Goal: Information Seeking & Learning: Learn about a topic

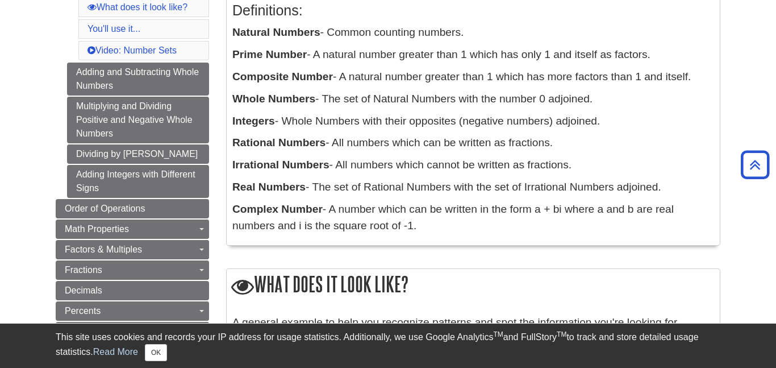
scroll to position [249, 0]
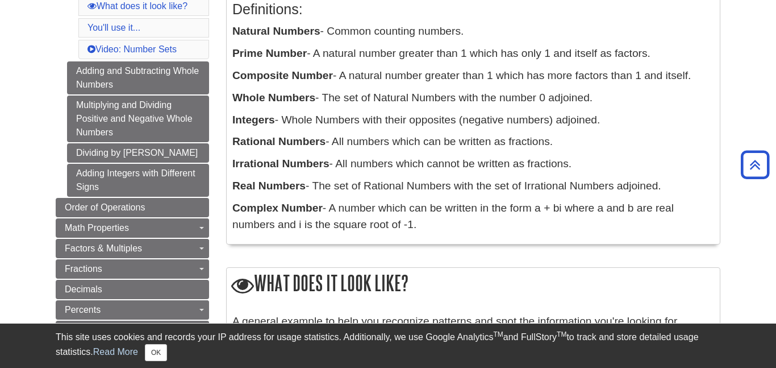
click at [497, 232] on p "Complex Number - A number which can be written in the form a + bi where a and b…" at bounding box center [473, 216] width 482 height 33
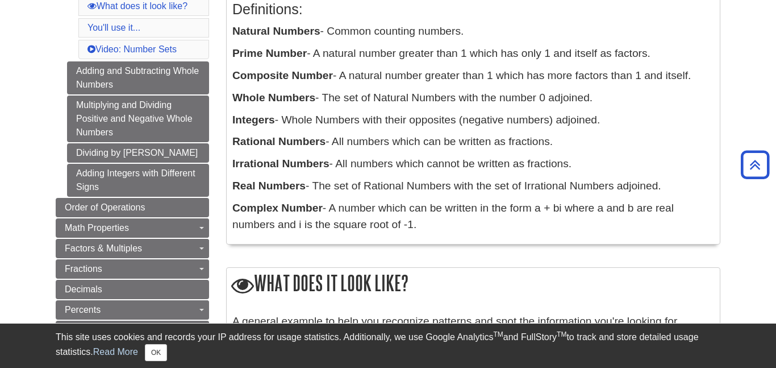
click at [497, 232] on p "Complex Number - A number which can be written in the form a + bi where a and b…" at bounding box center [473, 216] width 482 height 33
click at [472, 226] on p "Complex Number - A number which can be written in the form a + bi where a and b…" at bounding box center [473, 216] width 482 height 33
click at [473, 219] on p "Complex Number - A number which can be written in the form a + bi where a and b…" at bounding box center [473, 216] width 482 height 33
